Goal: Task Accomplishment & Management: Use online tool/utility

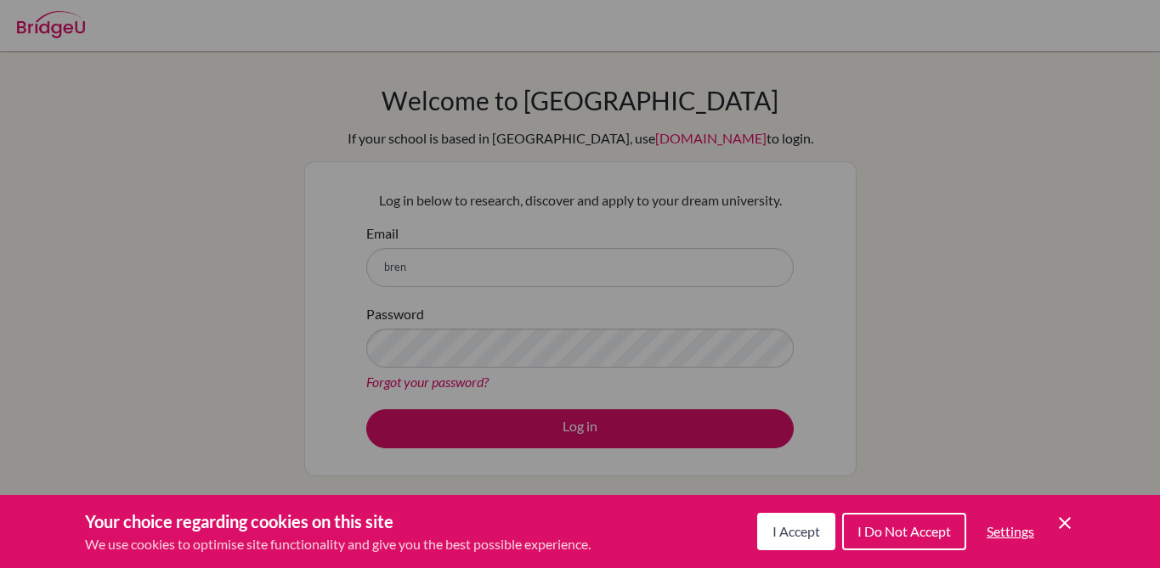
click at [605, 251] on div "Cookie Preferences" at bounding box center [580, 284] width 1160 height 568
click at [1072, 528] on icon "Cookie Control Close Icon" at bounding box center [1064, 523] width 20 height 20
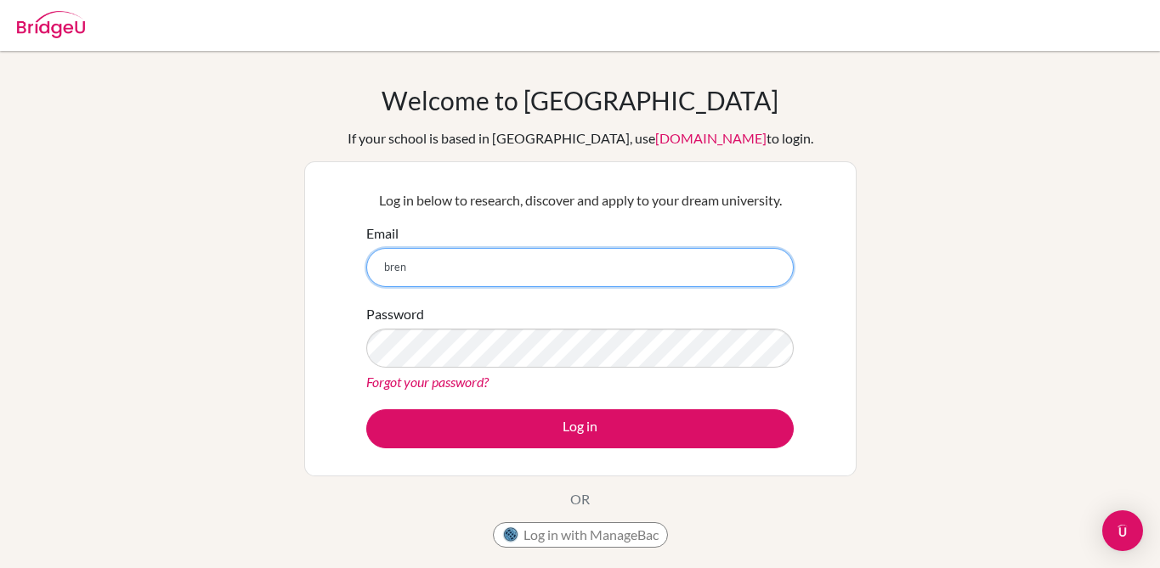
click at [454, 259] on input "bren" at bounding box center [579, 267] width 427 height 39
type input "brennanm@ebv.org.ve"
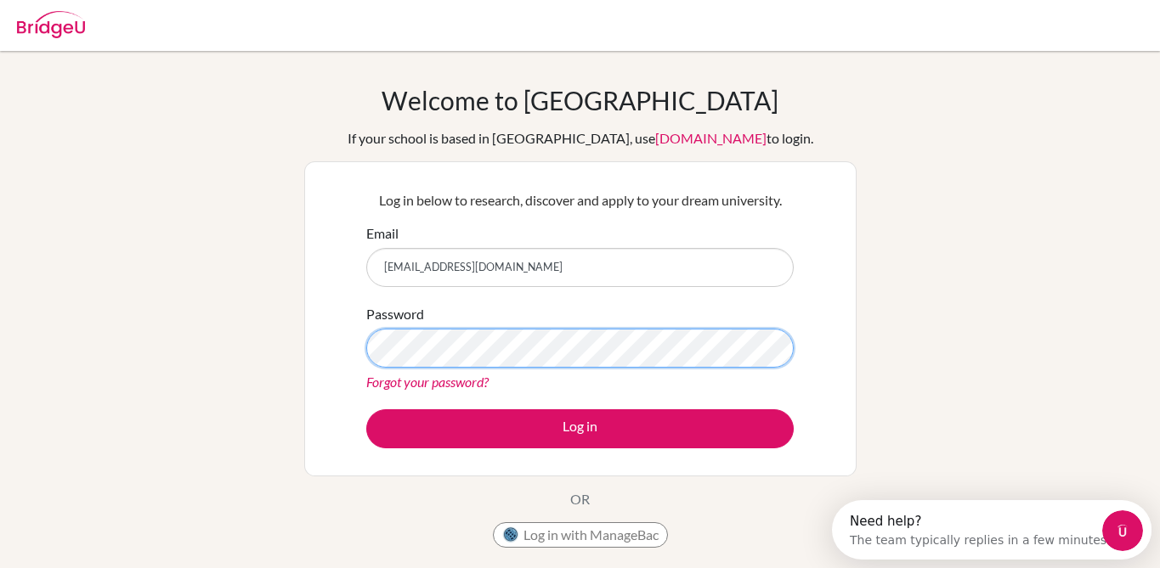
click at [366, 410] on button "Log in" at bounding box center [579, 429] width 427 height 39
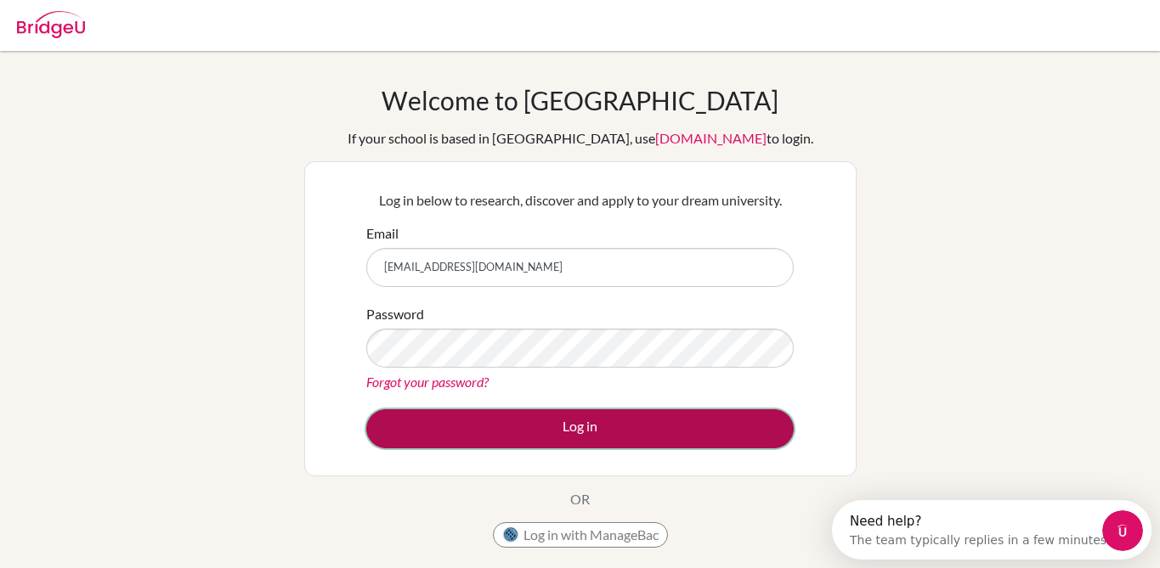
click at [540, 425] on button "Log in" at bounding box center [579, 429] width 427 height 39
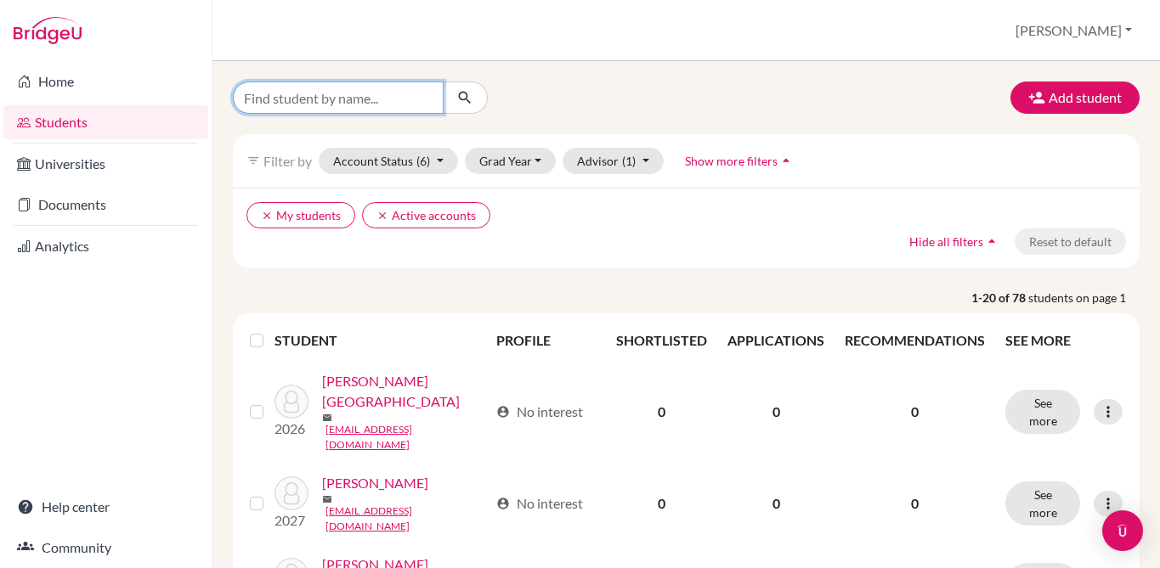
click at [359, 98] on input "Find student by name..." at bounding box center [338, 98] width 211 height 32
type input "del regn"
click button "submit" at bounding box center [465, 98] width 45 height 32
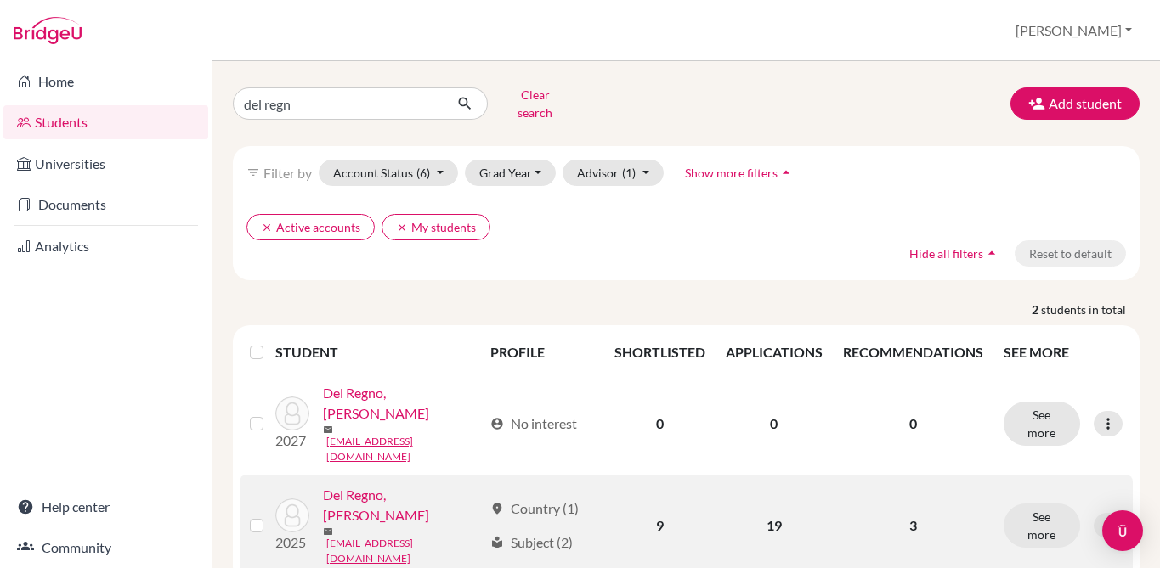
click at [377, 485] on link "Del Regno, [PERSON_NAME]" at bounding box center [403, 505] width 161 height 41
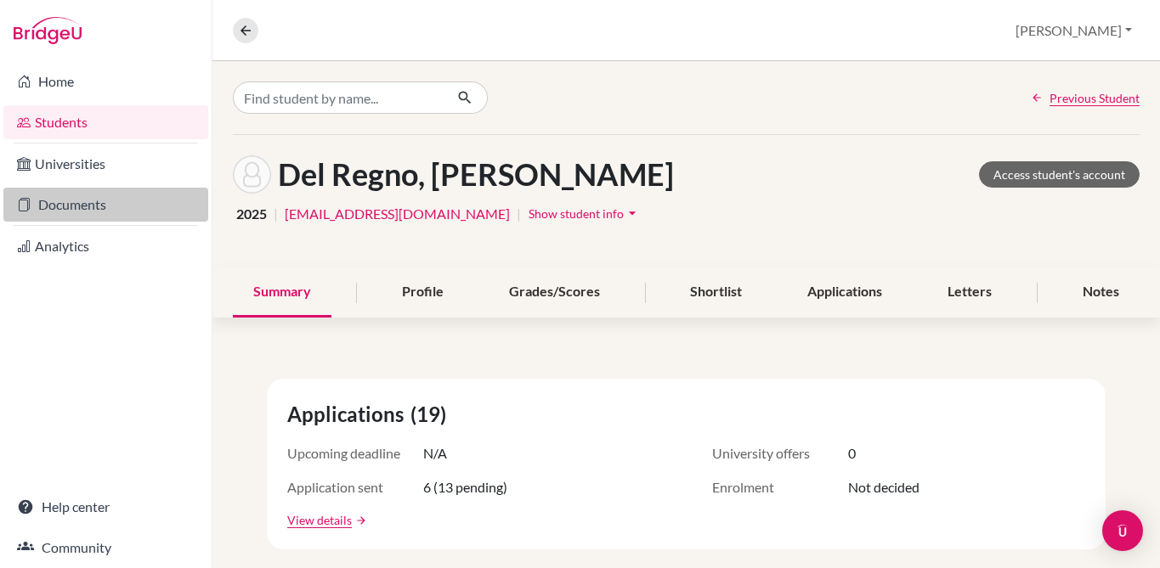
click at [134, 206] on link "Documents" at bounding box center [105, 205] width 205 height 34
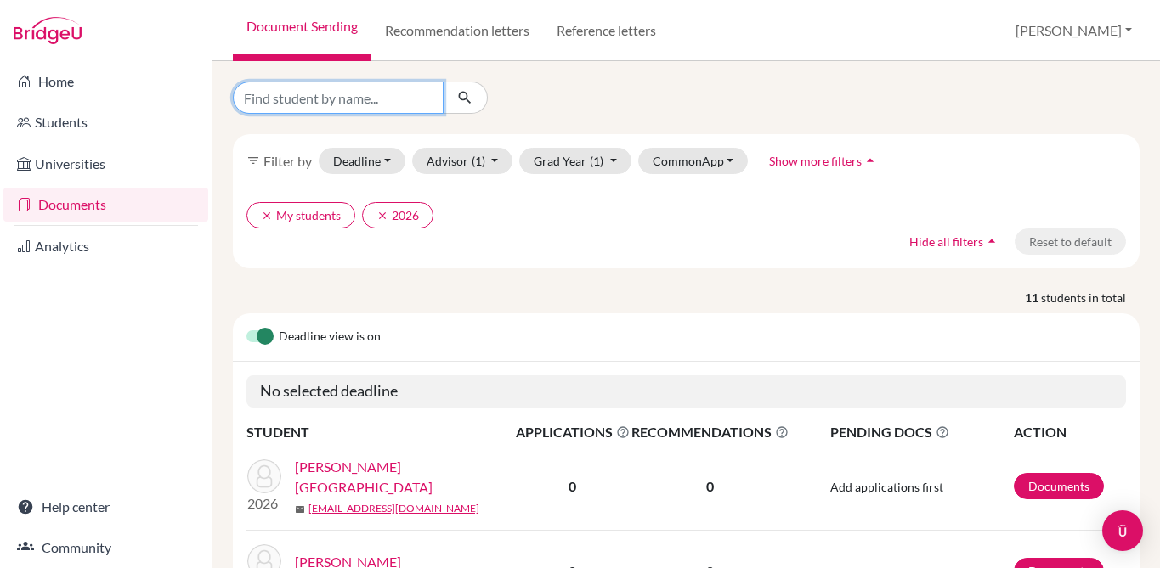
click at [360, 107] on input "Find student by name..." at bounding box center [338, 98] width 211 height 32
type input "del"
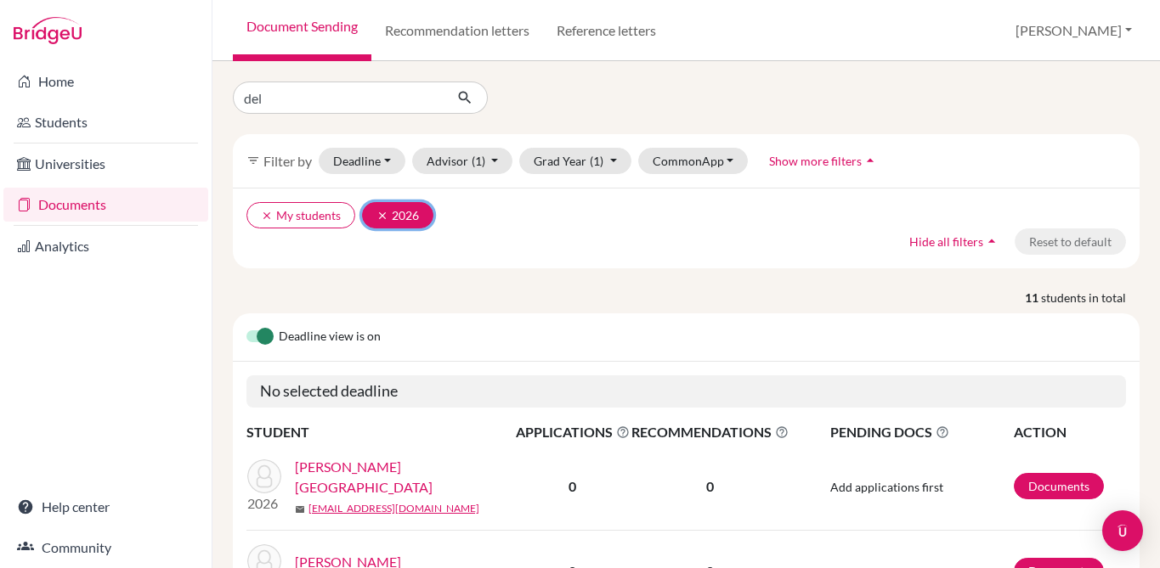
click at [382, 218] on icon "clear" at bounding box center [382, 216] width 12 height 12
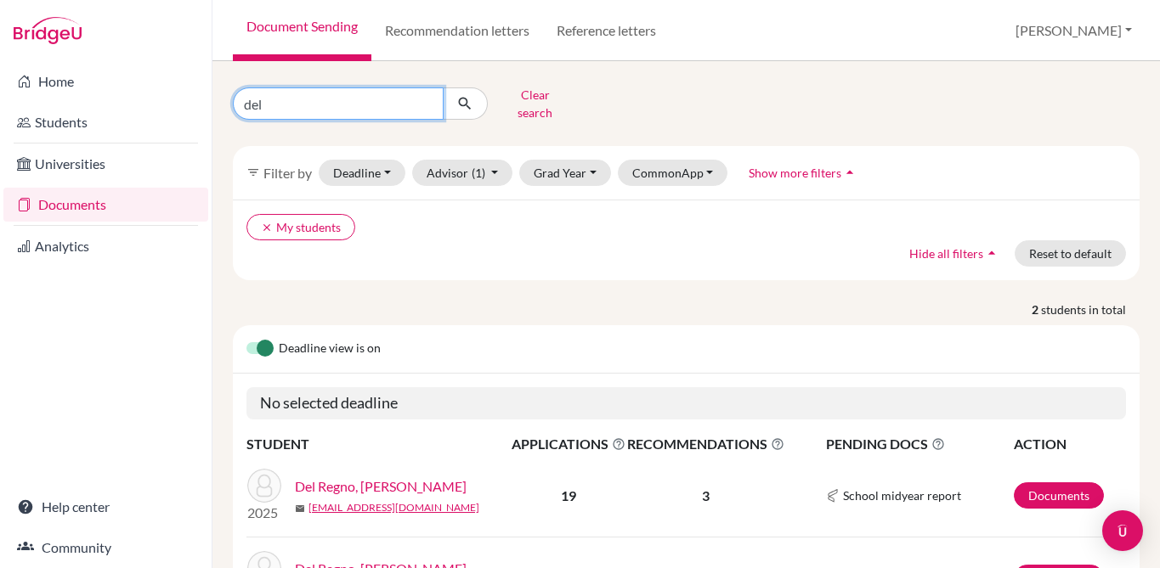
click at [353, 107] on input "del" at bounding box center [338, 104] width 211 height 32
click button "submit" at bounding box center [465, 104] width 45 height 32
click at [379, 477] on link "Del Regno, [PERSON_NAME]" at bounding box center [381, 487] width 172 height 20
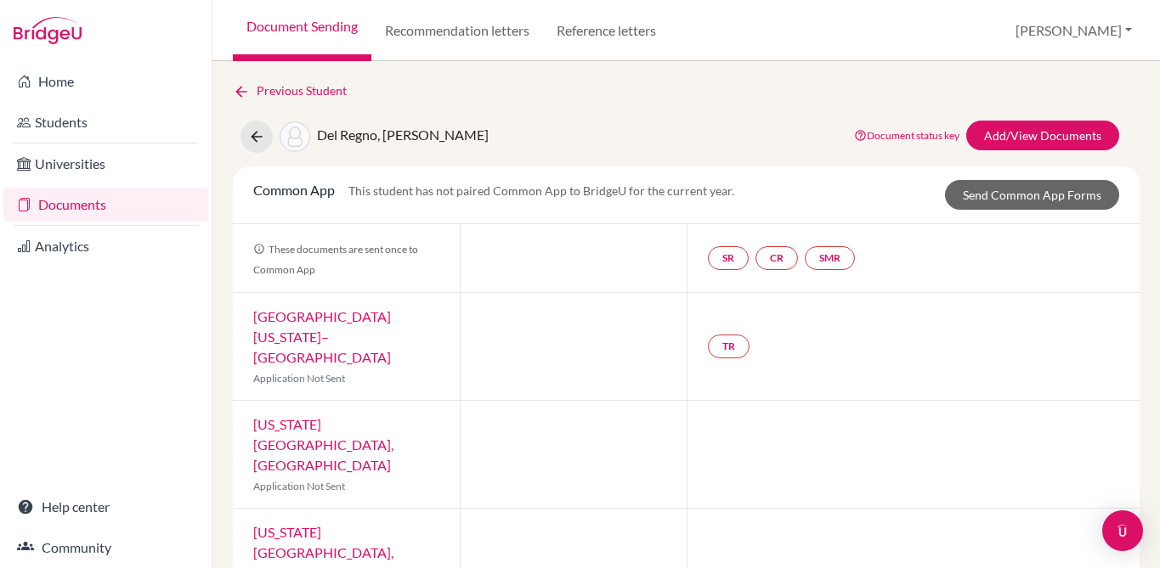
click at [303, 186] on span "Common App" at bounding box center [294, 190] width 82 height 16
click at [1005, 195] on link "Send Common App Forms" at bounding box center [1032, 195] width 174 height 30
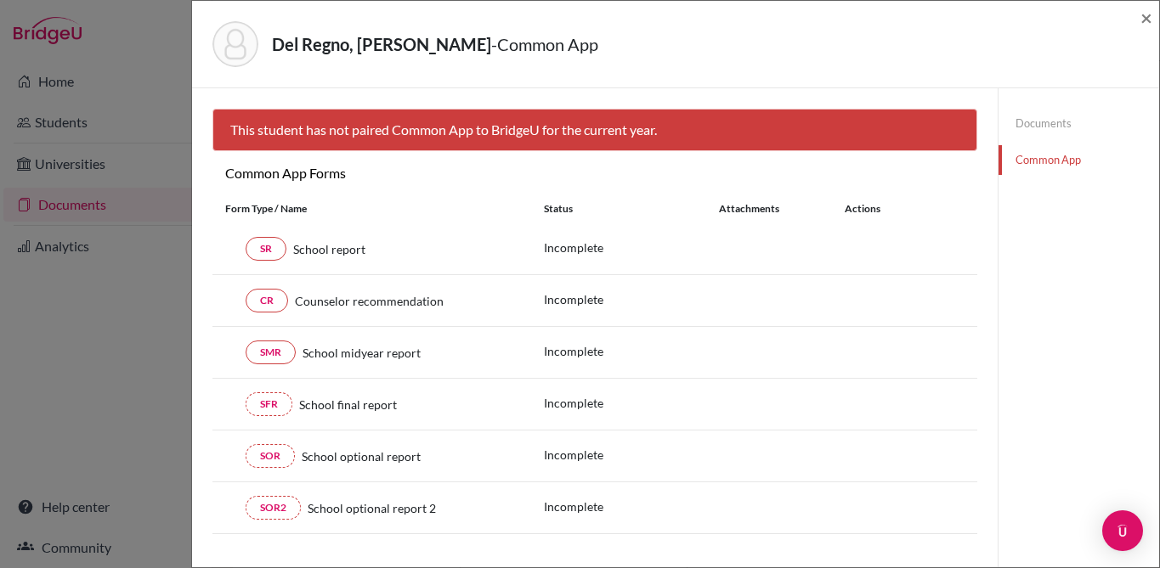
click at [1065, 105] on div "Documents Common App" at bounding box center [1078, 141] width 161 height 107
click at [1064, 109] on link "Documents" at bounding box center [1078, 124] width 161 height 30
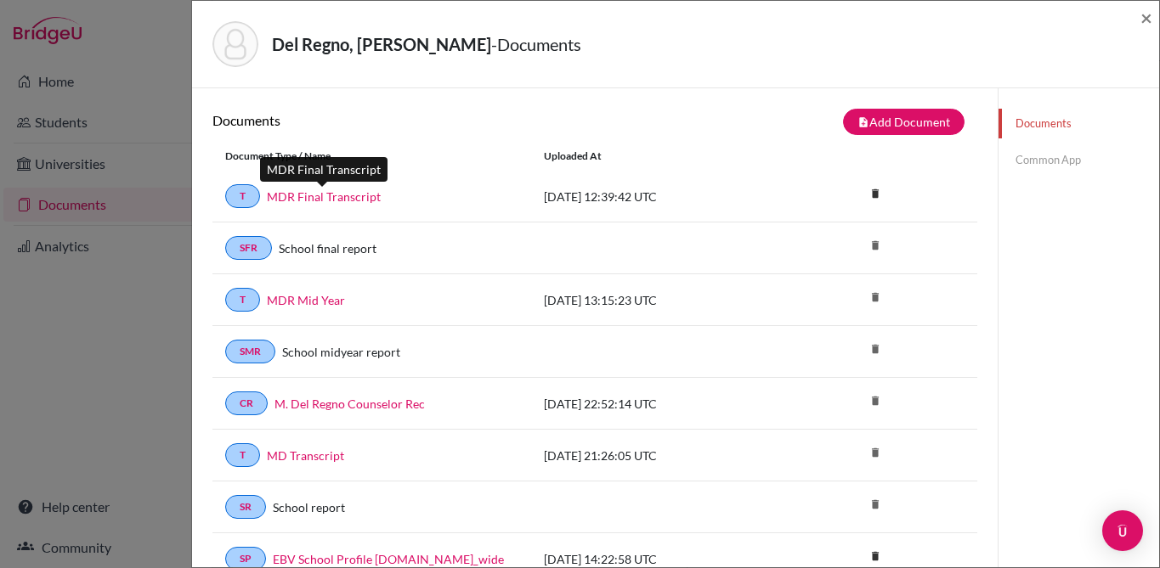
click at [343, 194] on link "MDR Final Transcript" at bounding box center [324, 197] width 114 height 18
click at [1034, 157] on link "Common App" at bounding box center [1078, 160] width 161 height 30
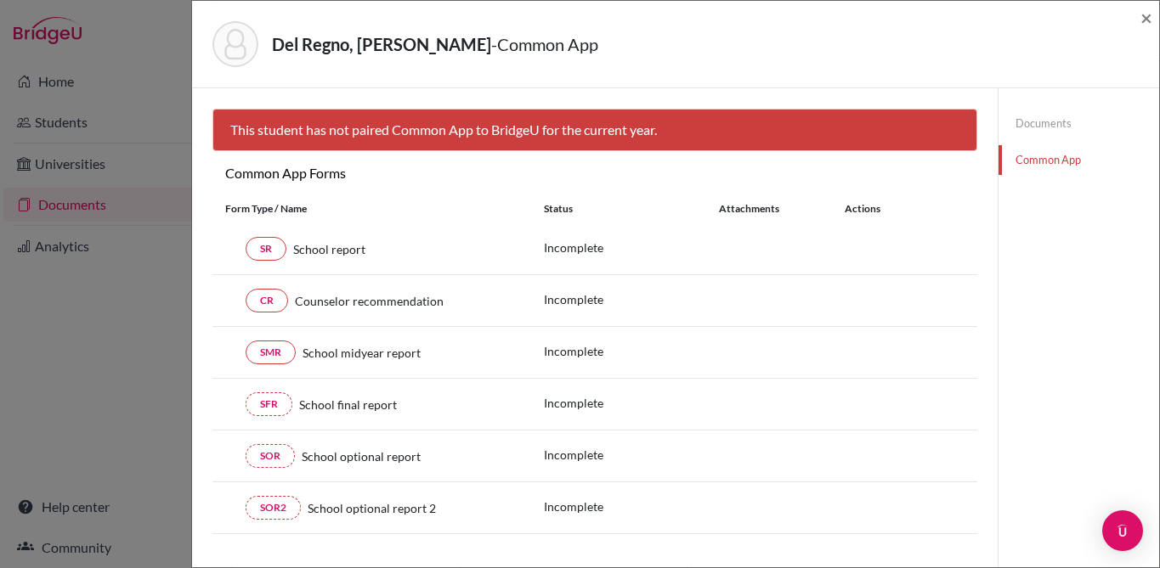
click at [1049, 151] on link "Common App" at bounding box center [1078, 160] width 161 height 30
click at [1057, 116] on link "Documents" at bounding box center [1078, 124] width 161 height 30
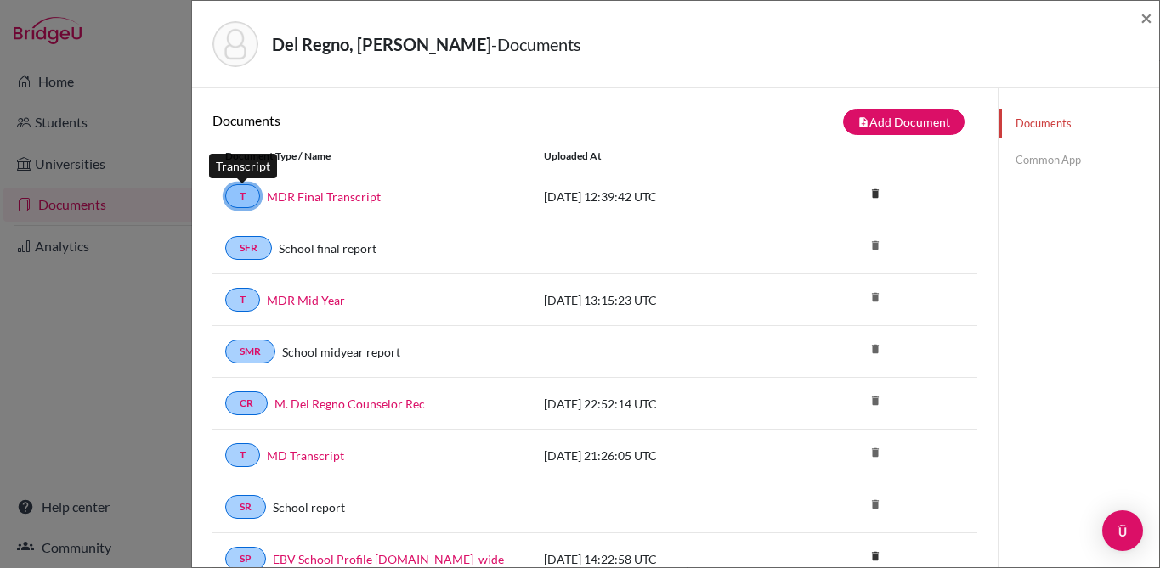
click at [238, 197] on link "T" at bounding box center [242, 196] width 35 height 24
click at [1140, 19] on span "×" at bounding box center [1146, 17] width 12 height 25
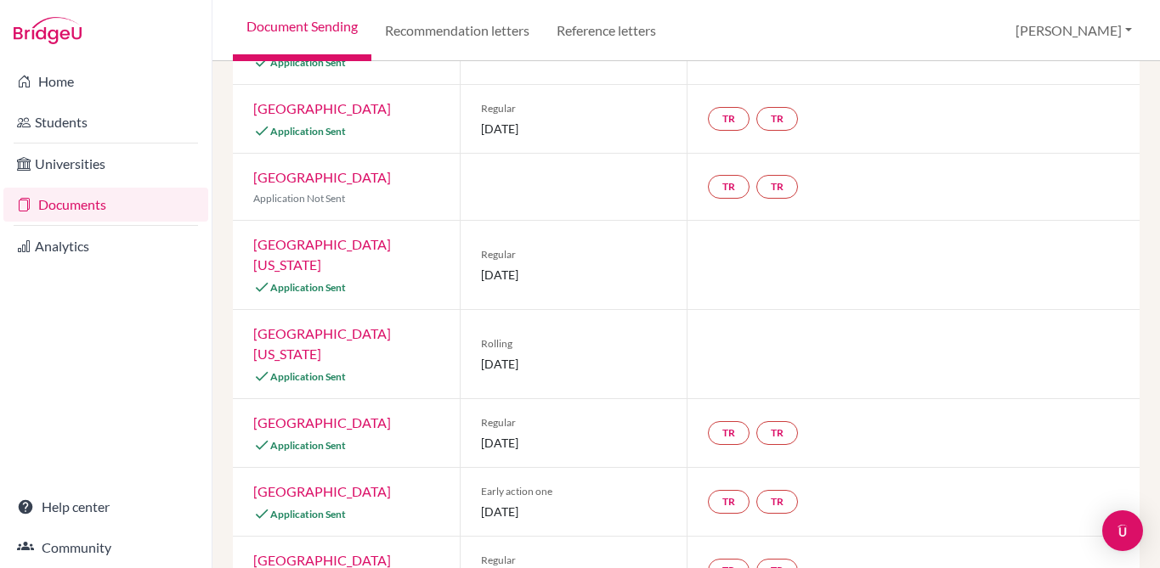
scroll to position [835, 0]
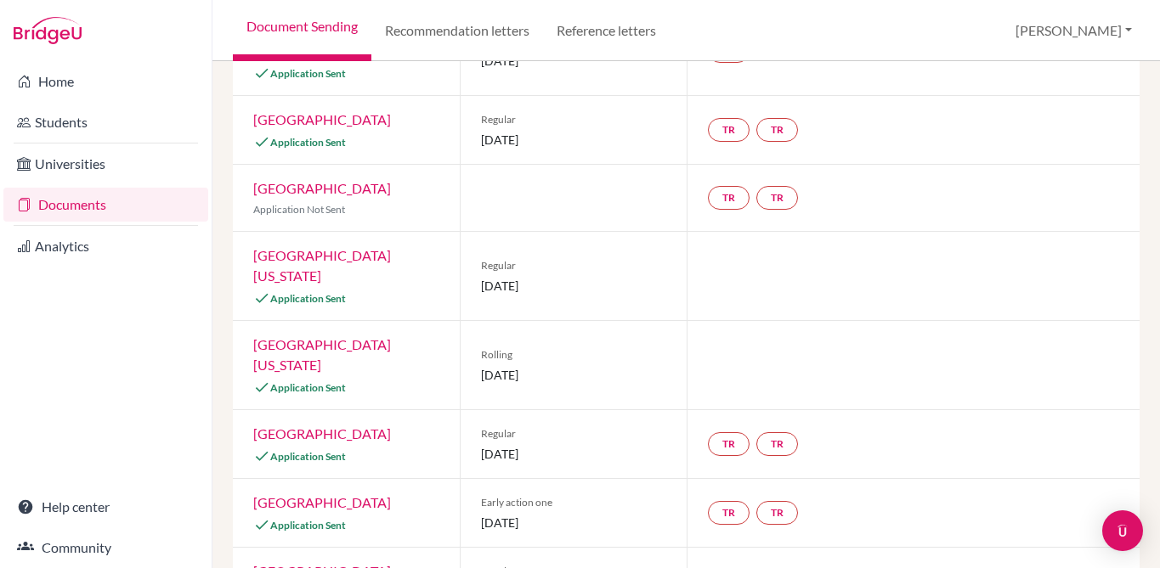
click at [353, 247] on link "University of Texas at Austin" at bounding box center [322, 265] width 138 height 37
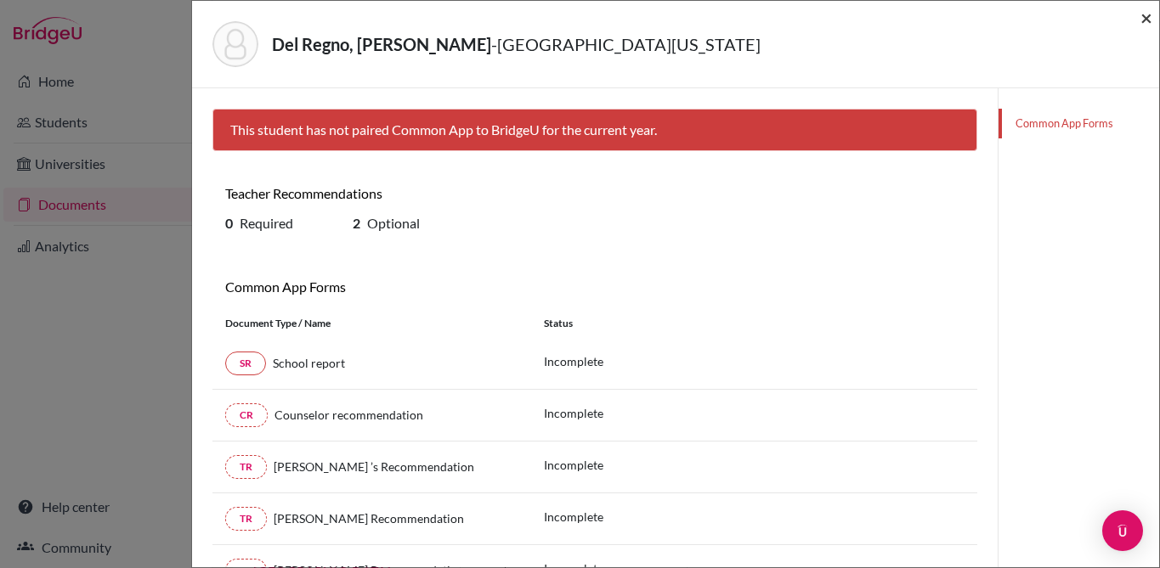
click at [1150, 26] on span "×" at bounding box center [1146, 17] width 12 height 25
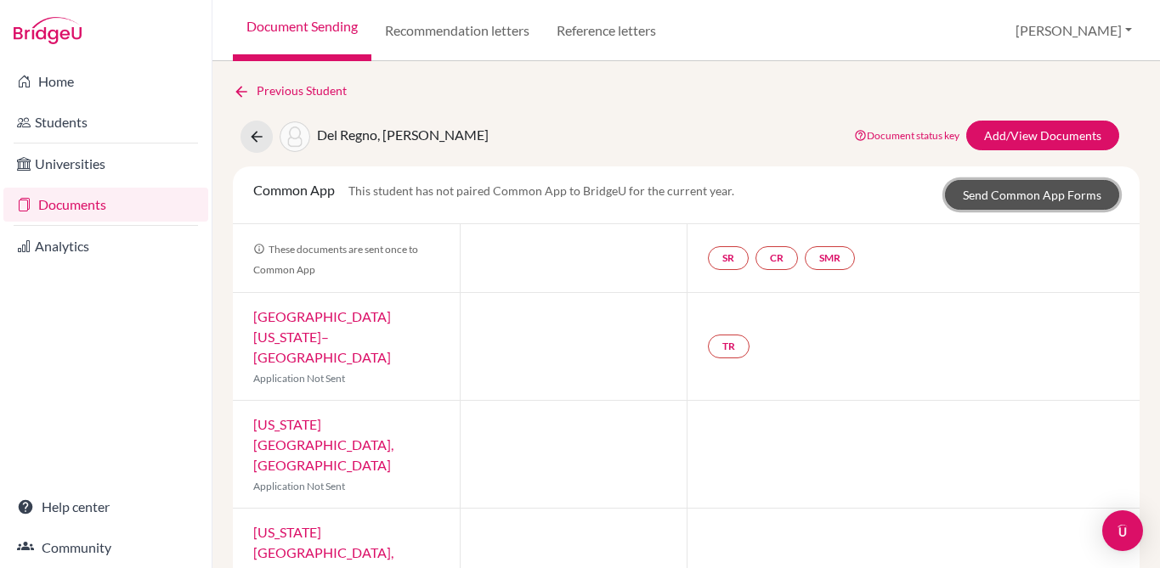
click at [1016, 191] on link "Send Common App Forms" at bounding box center [1032, 195] width 174 height 30
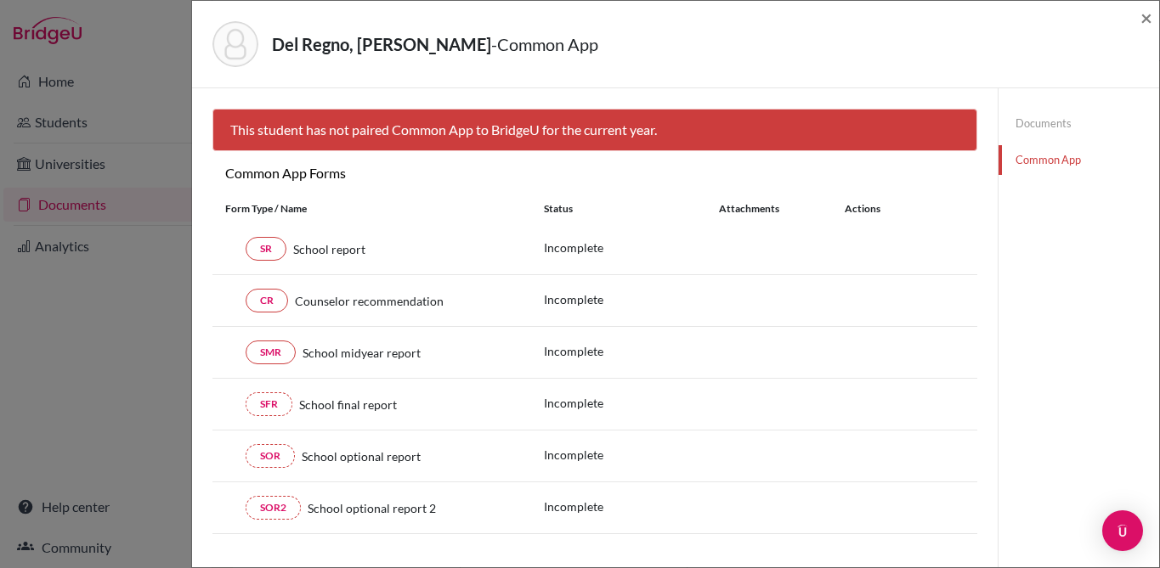
click at [1056, 117] on link "Documents" at bounding box center [1078, 124] width 161 height 30
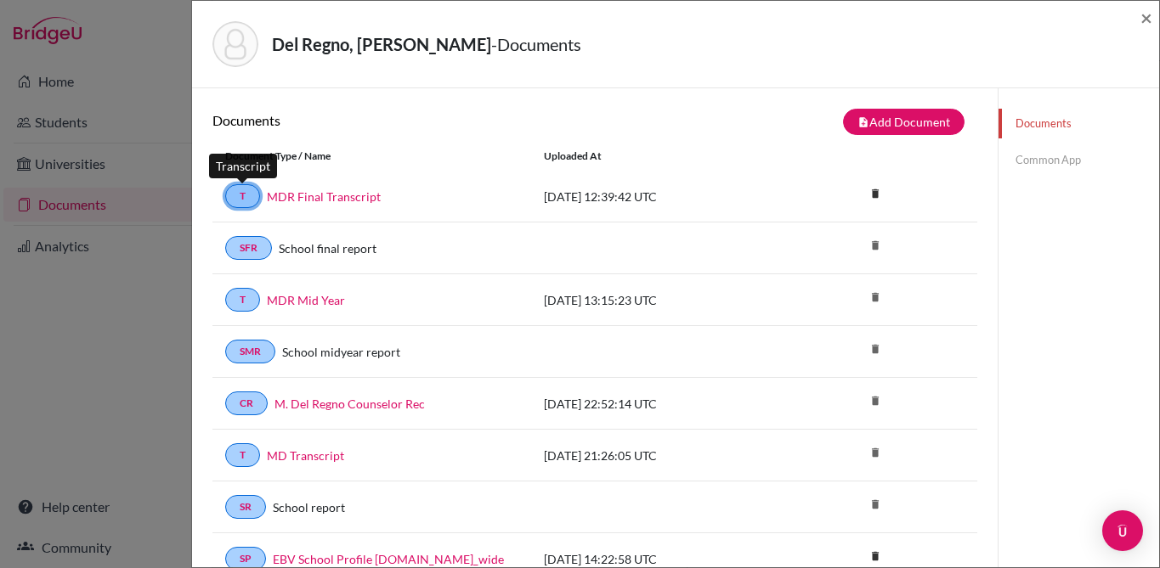
click at [239, 198] on link "T" at bounding box center [242, 196] width 35 height 24
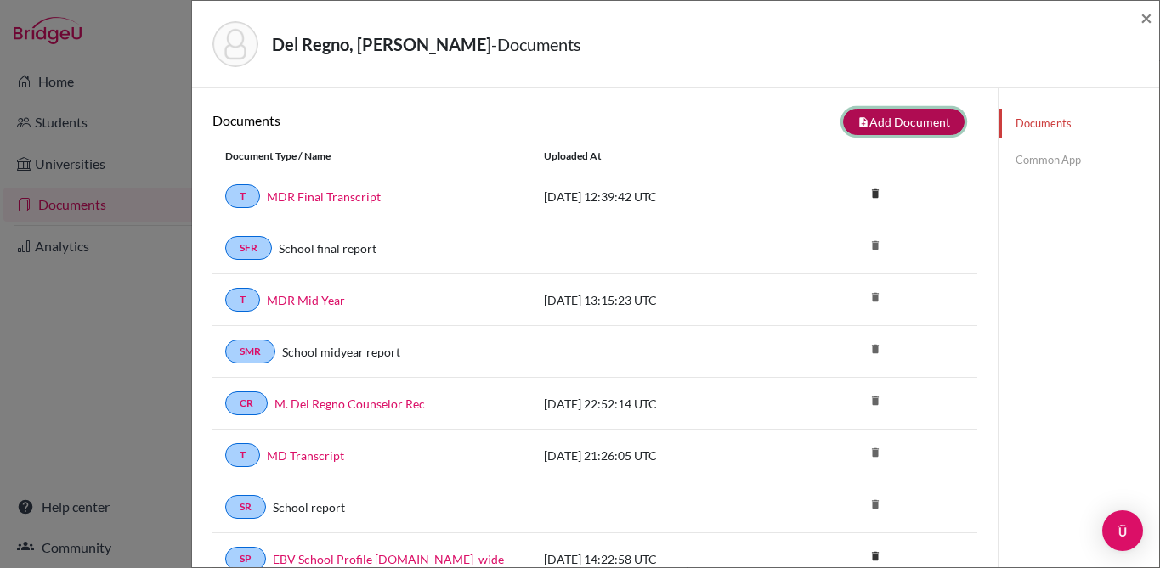
click at [941, 123] on button "note_add Add Document" at bounding box center [904, 122] width 122 height 26
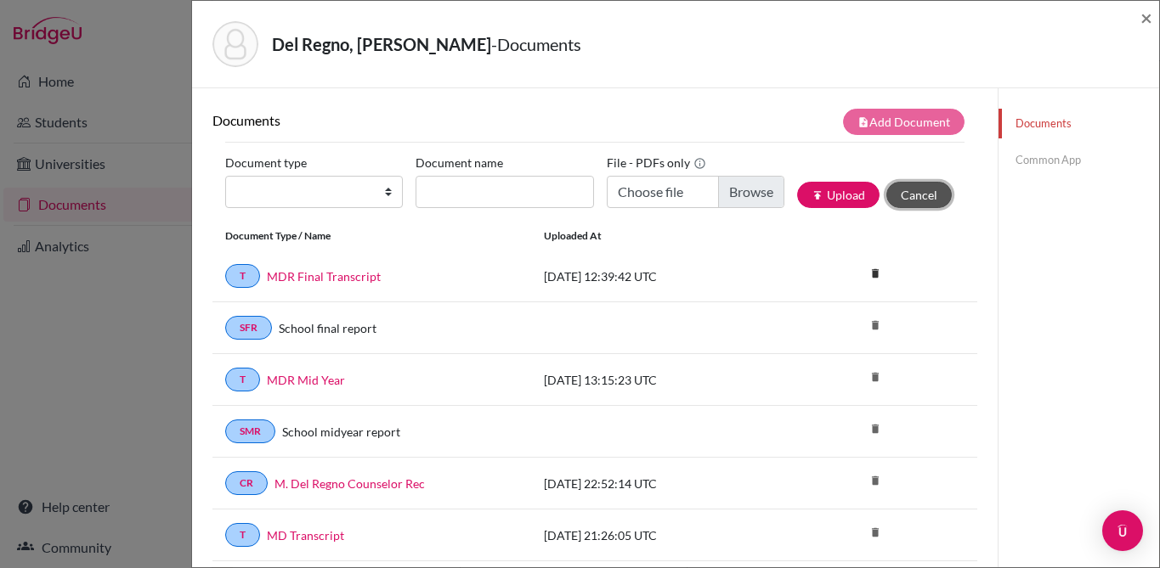
click at [928, 185] on button "Cancel" at bounding box center [918, 195] width 65 height 26
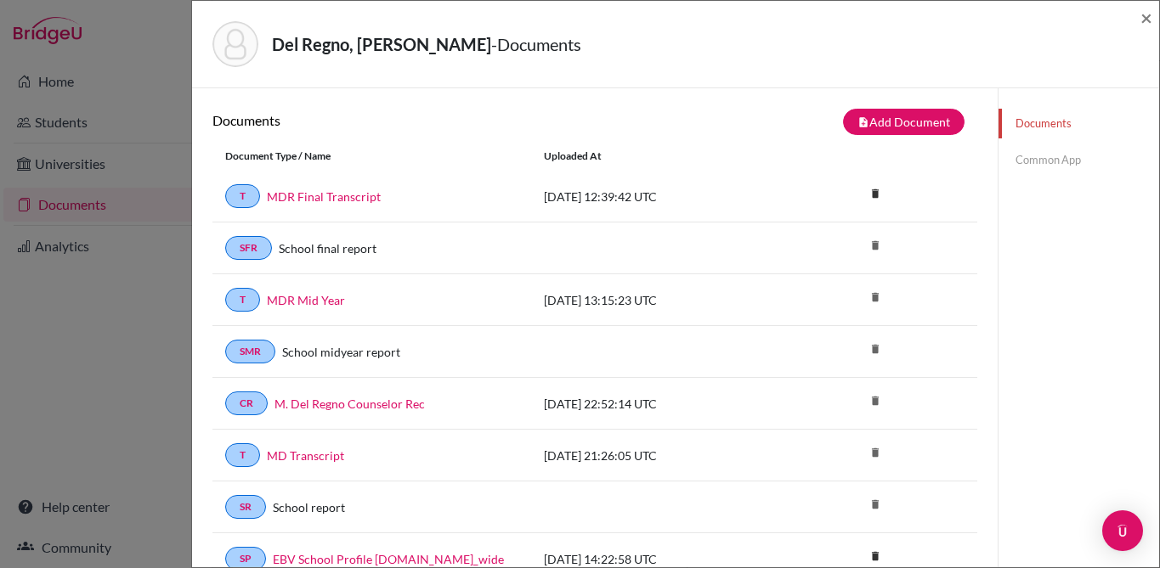
click at [1047, 157] on link "Common App" at bounding box center [1078, 160] width 161 height 30
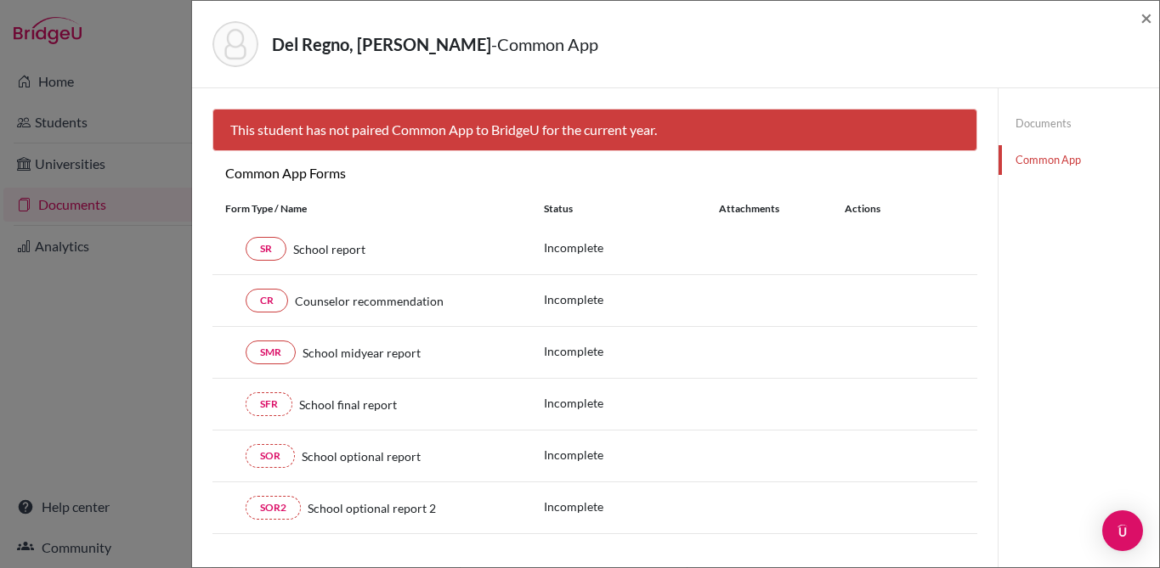
click at [1043, 122] on link "Documents" at bounding box center [1078, 124] width 161 height 30
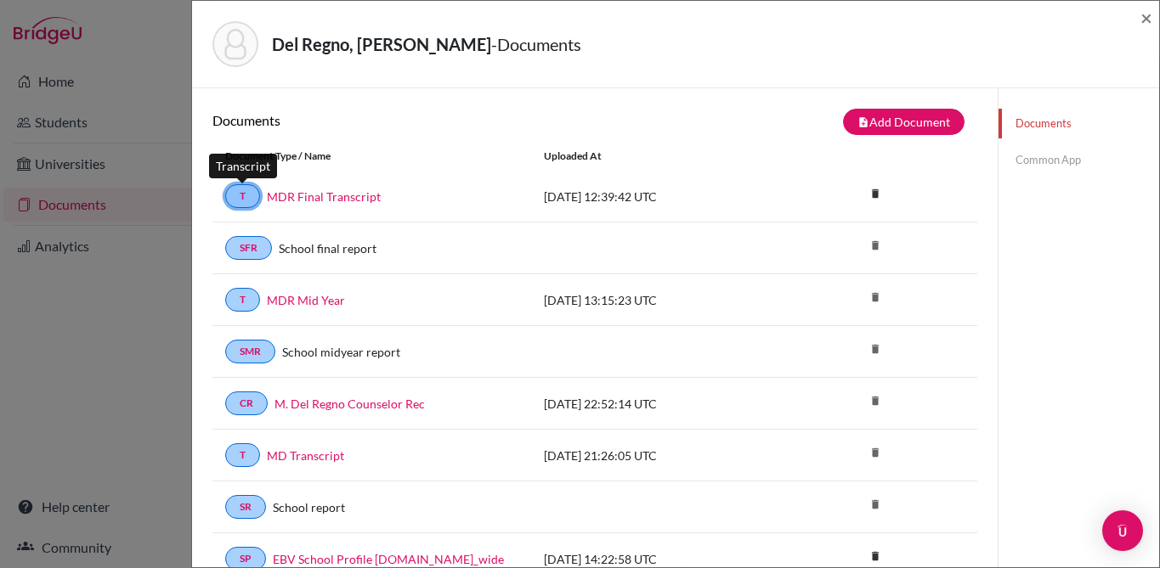
click at [256, 198] on link "T" at bounding box center [242, 196] width 35 height 24
click at [1143, 18] on span "×" at bounding box center [1146, 17] width 12 height 25
